Goal: Task Accomplishment & Management: Manage account settings

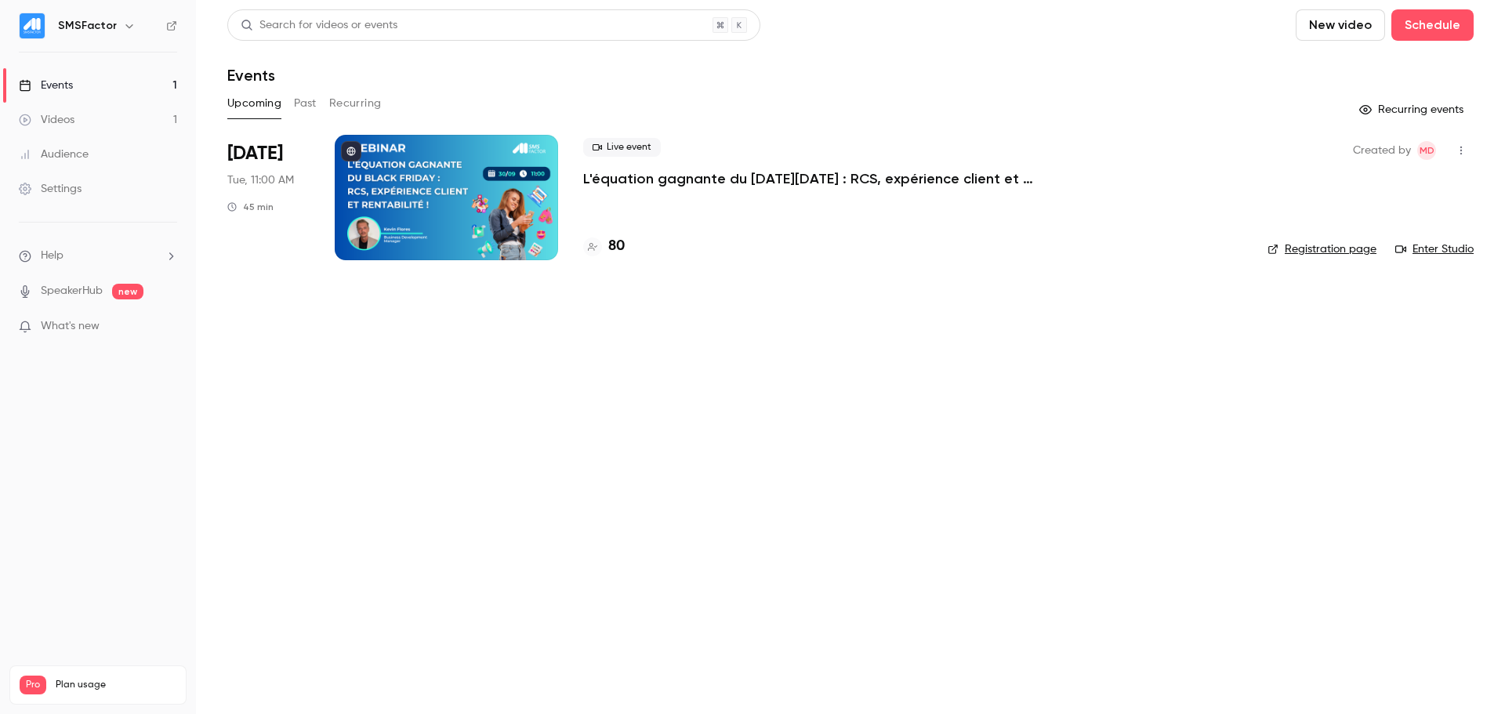
click at [400, 236] on div at bounding box center [446, 197] width 223 height 125
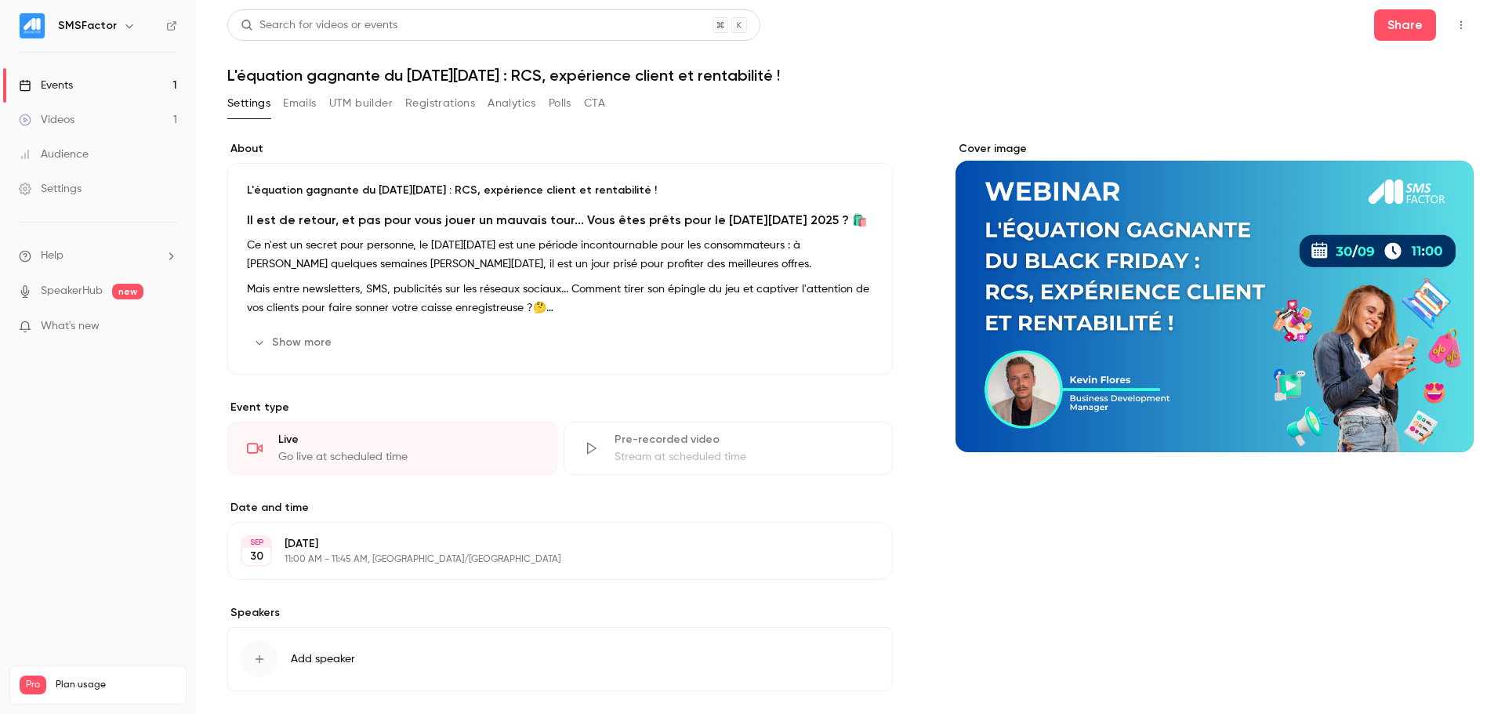
click at [307, 100] on button "Emails" at bounding box center [299, 103] width 33 height 25
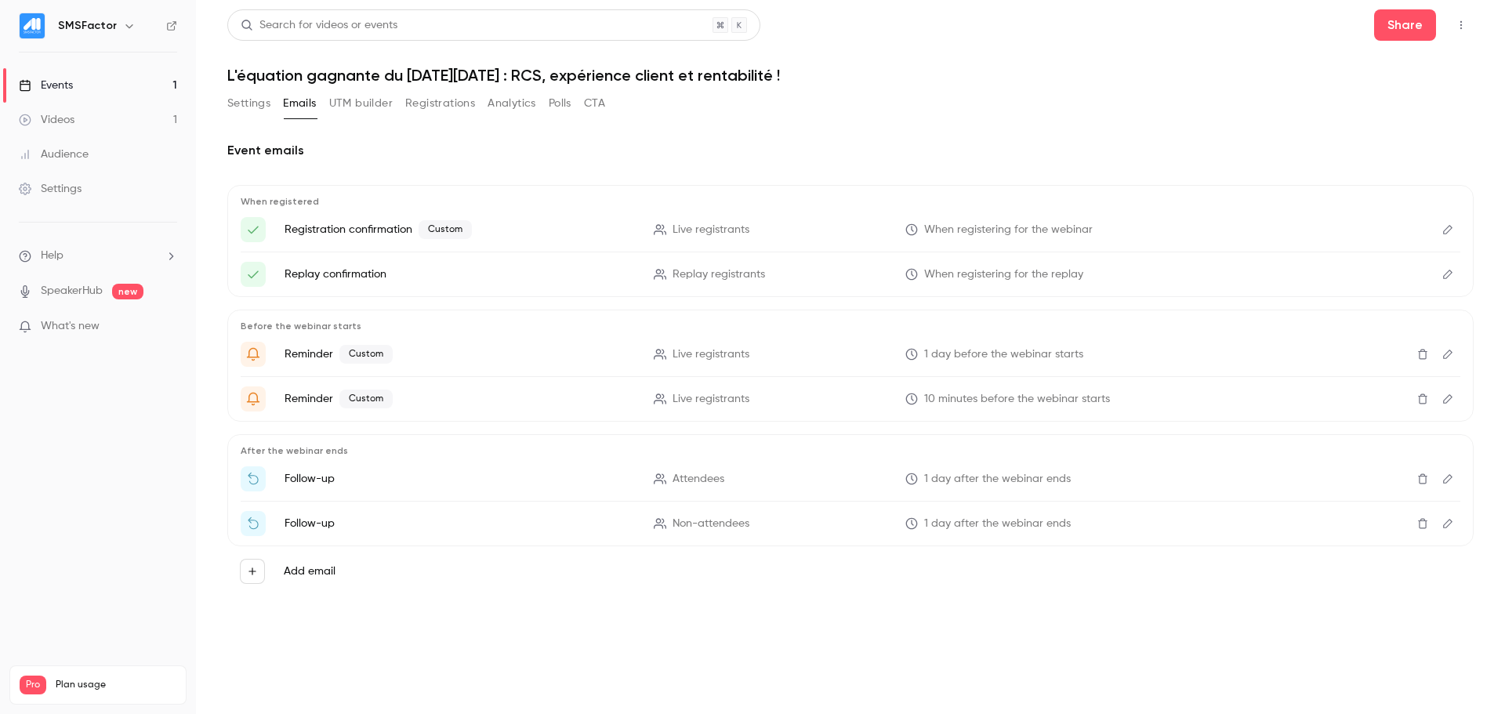
click at [420, 487] on li "Follow-up Attendees 1 day after the webinar ends" at bounding box center [851, 478] width 1220 height 25
click at [1442, 482] on icon "Edit" at bounding box center [1447, 478] width 13 height 11
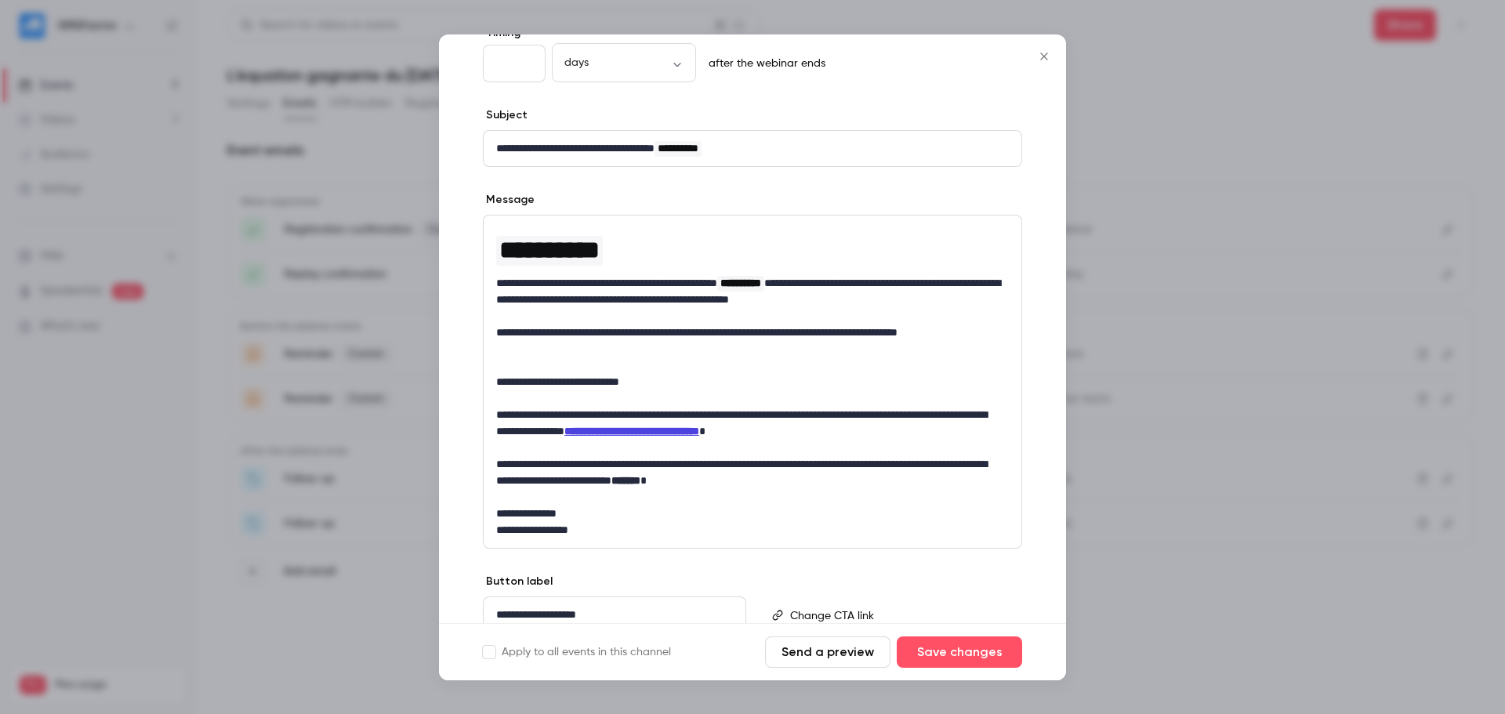
scroll to position [132, 0]
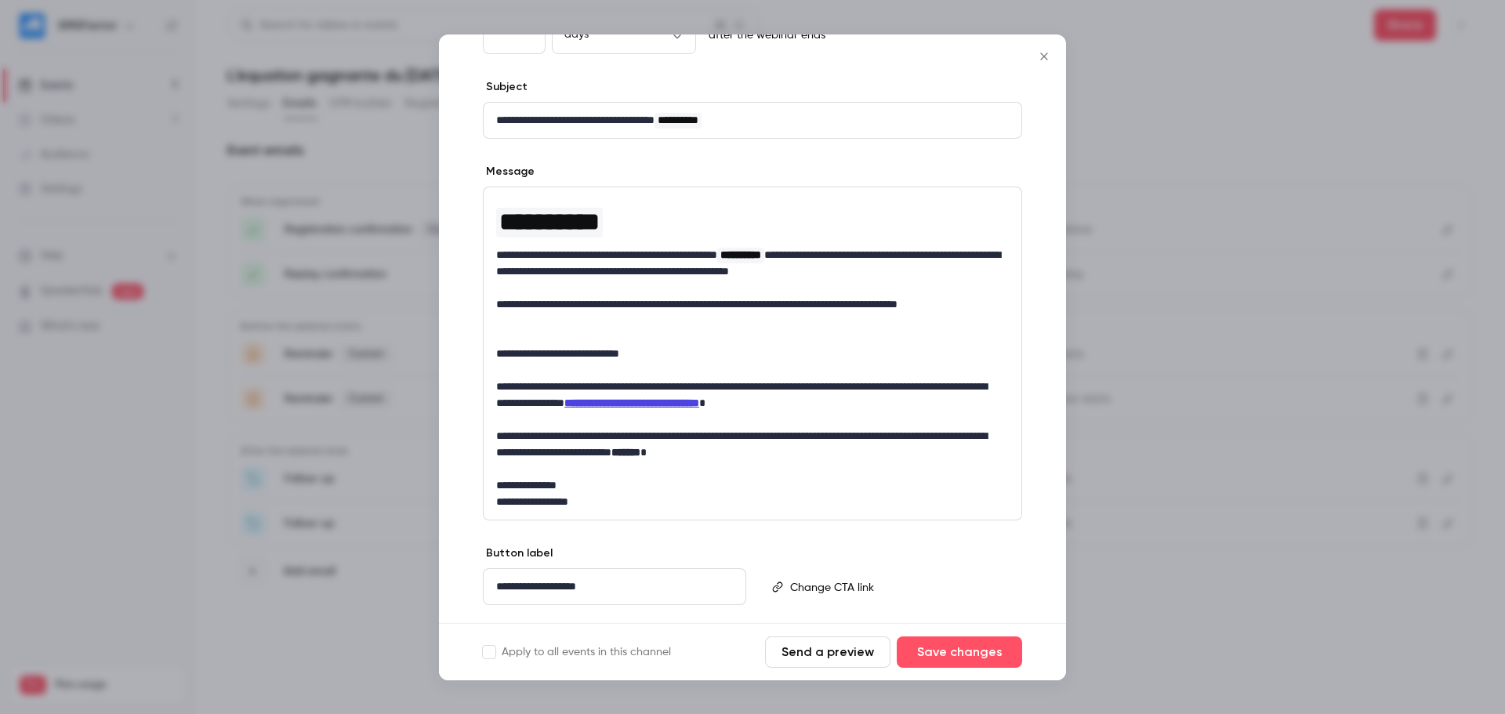
click at [582, 397] on p "**********" at bounding box center [746, 395] width 501 height 33
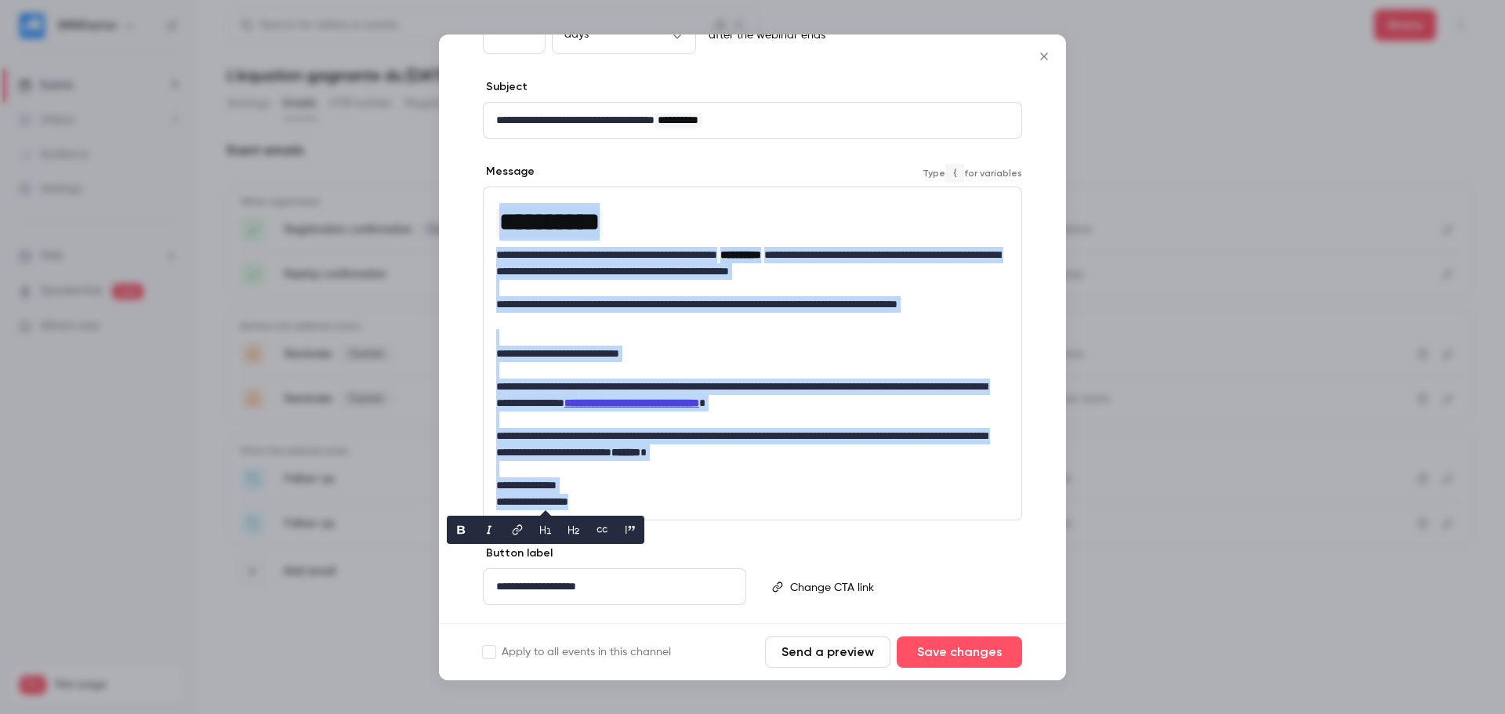
copy div "**********"
click at [1046, 57] on icon "Close" at bounding box center [1043, 56] width 7 height 7
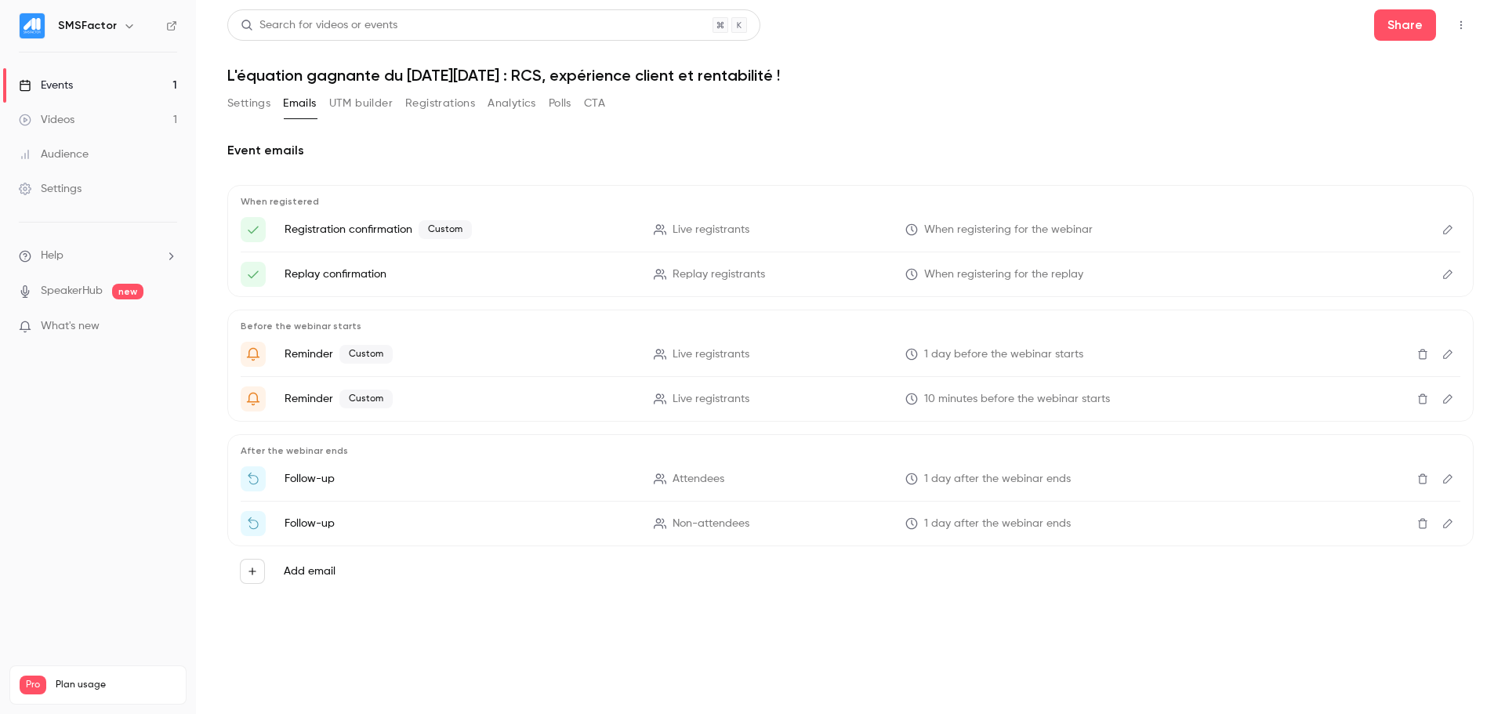
click at [1451, 523] on icon "Edit" at bounding box center [1447, 523] width 9 height 9
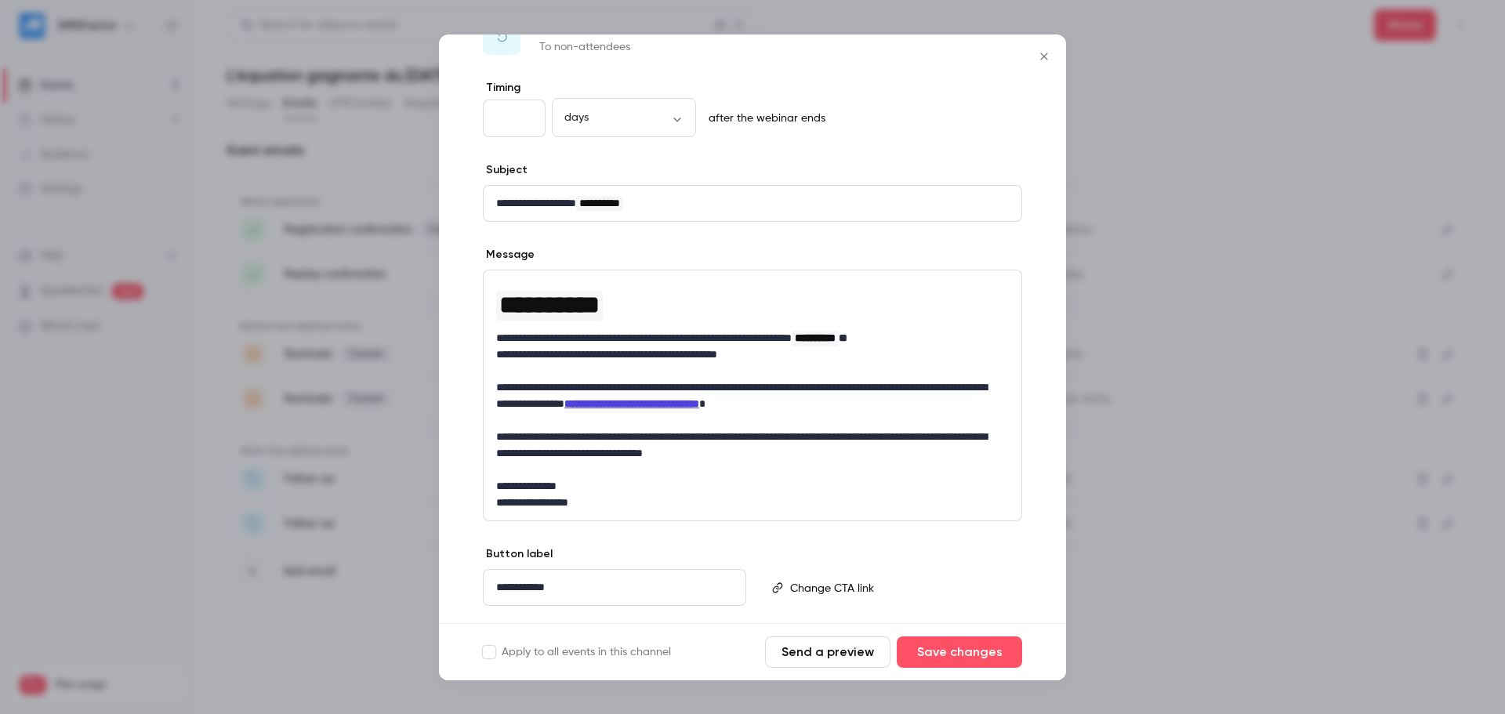
scroll to position [88, 0]
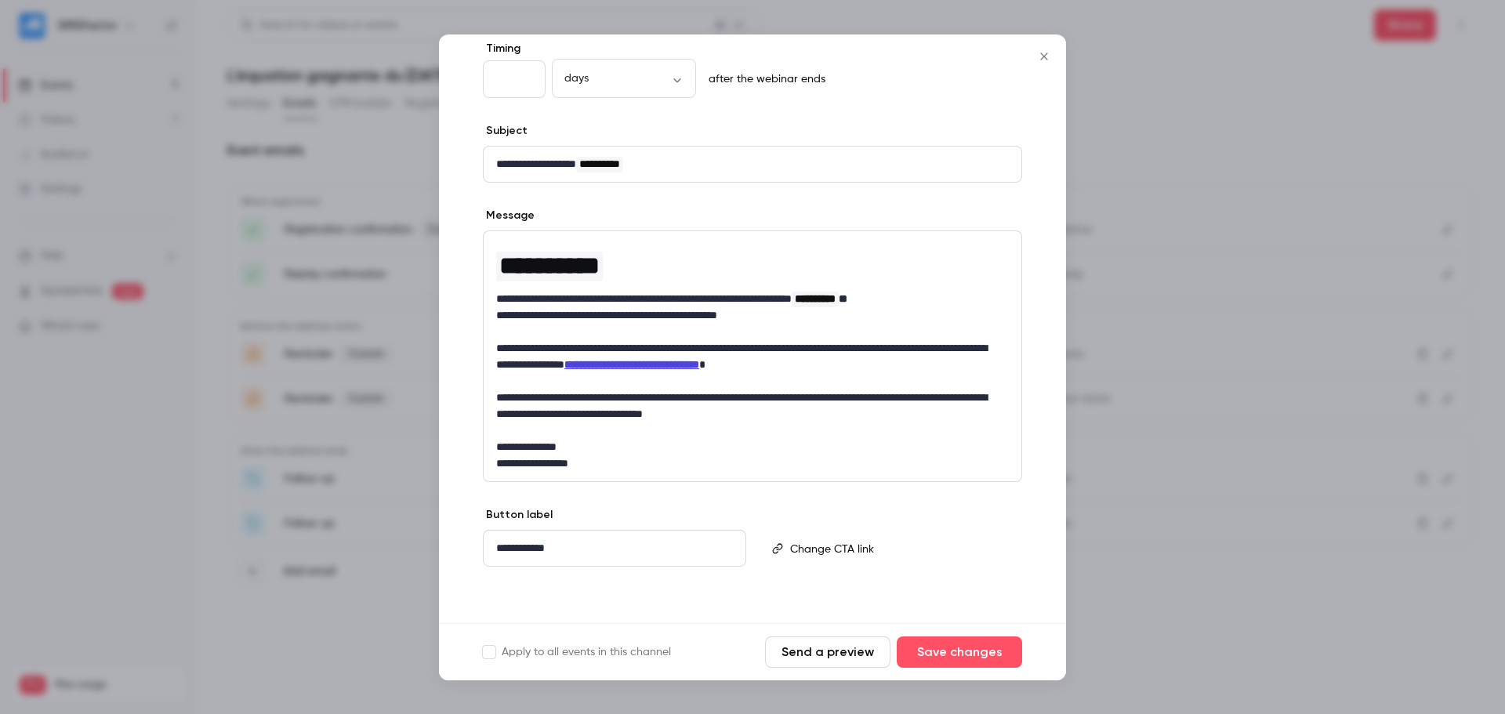
click at [1042, 61] on icon "Close" at bounding box center [1044, 56] width 19 height 13
